Goal: Find specific page/section: Find specific page/section

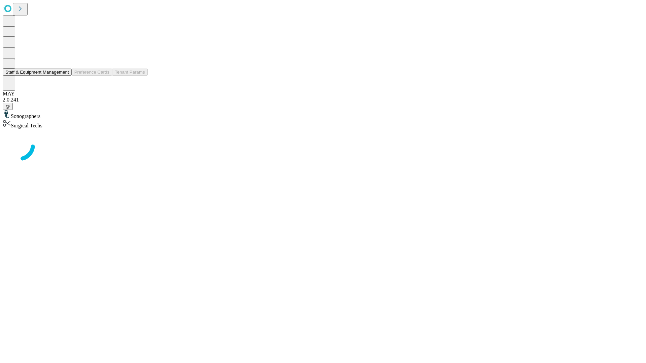
click at [64, 76] on button "Staff & Equipment Management" at bounding box center [37, 72] width 69 height 7
